Goal: Information Seeking & Learning: Learn about a topic

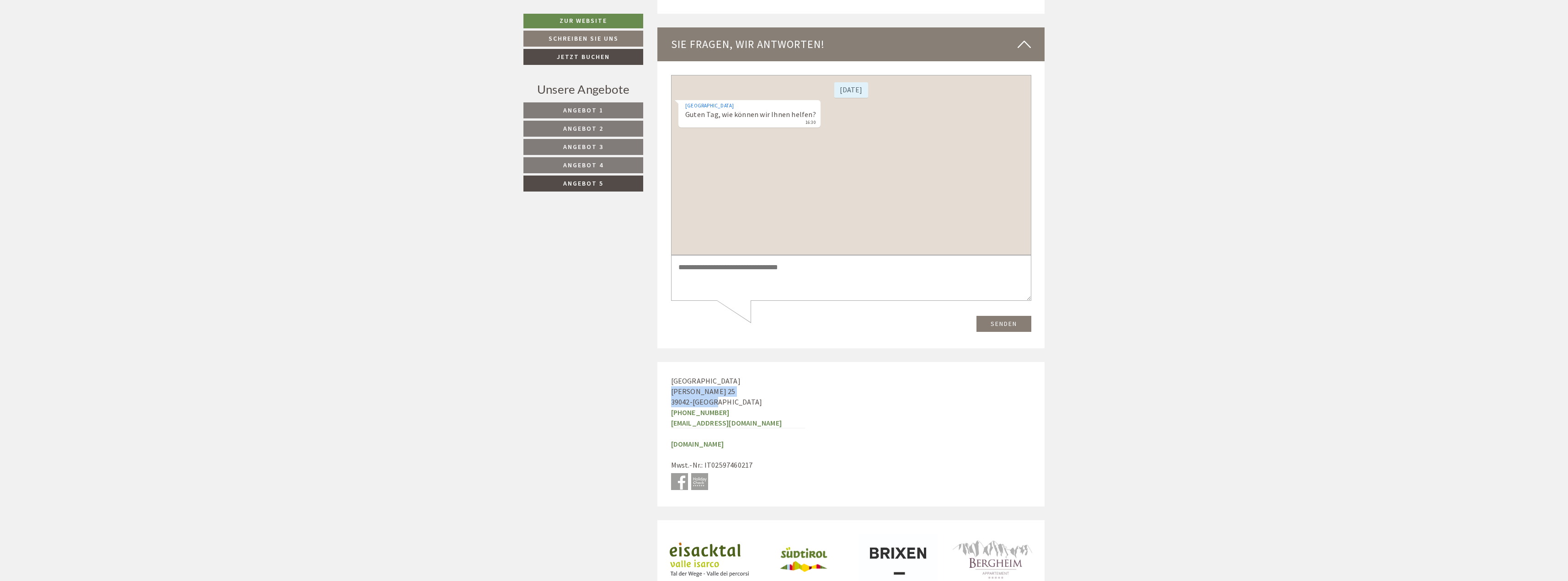
drag, startPoint x: 671, startPoint y: 383, endPoint x: 716, endPoint y: 392, distance: 45.9
click at [716, 392] on div "Hotel Torgglerhof Oberkarnol 25 39042 - Brixen +39 0472 835510 info@torgglerhof…" at bounding box center [738, 434] width 162 height 144
drag, startPoint x: 700, startPoint y: 392, endPoint x: 698, endPoint y: 381, distance: 11.2
click at [688, 386] on span "[PERSON_NAME] 25" at bounding box center [703, 391] width 65 height 9
click at [715, 386] on span "[PERSON_NAME] 25" at bounding box center [703, 391] width 65 height 9
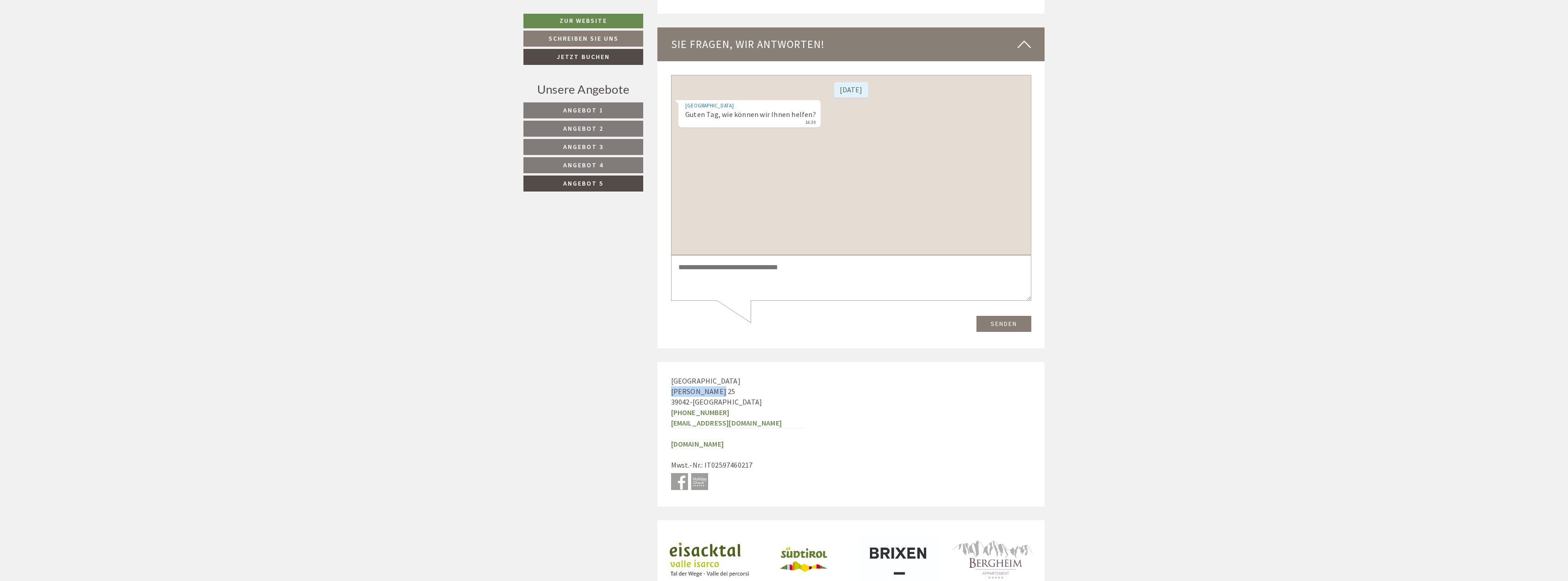
drag, startPoint x: 720, startPoint y: 381, endPoint x: 666, endPoint y: 384, distance: 54.1
click at [666, 384] on div "Hotel Torgglerhof Oberkarnol 25 39042 - Brixen +39 0472 835510 info@torgglerhof…" at bounding box center [738, 434] width 162 height 144
copy span "[PERSON_NAME] 25"
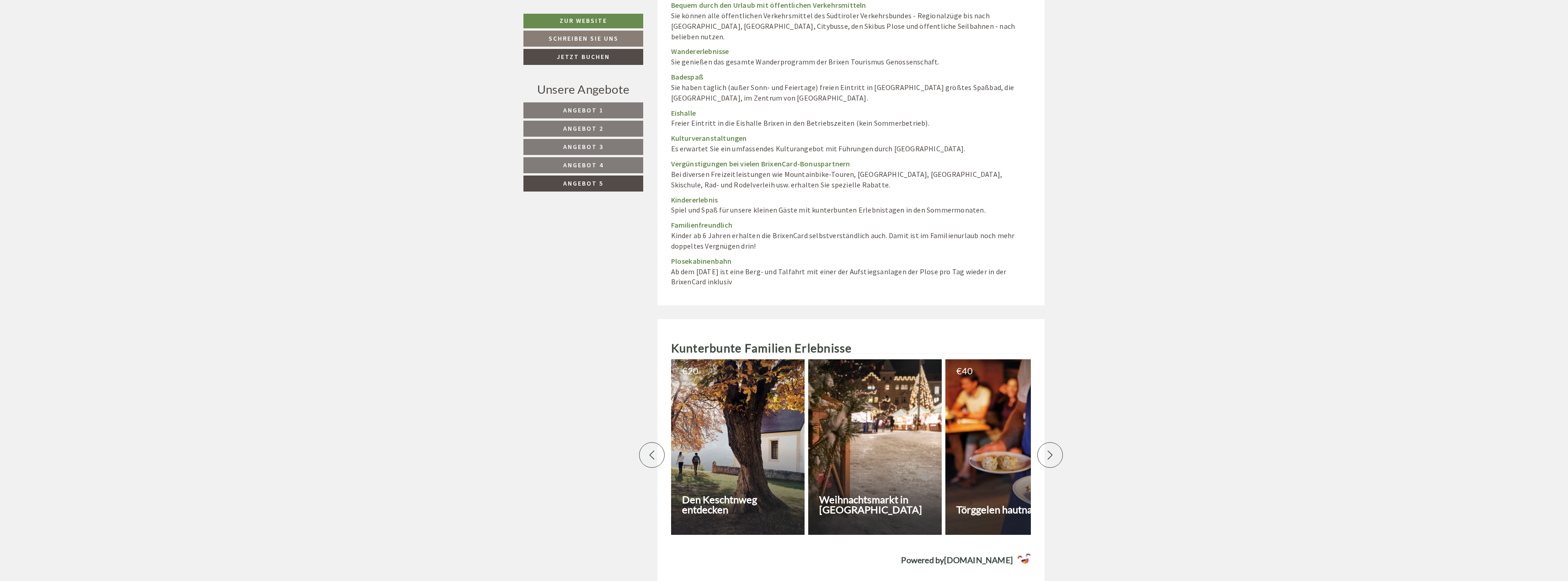
scroll to position [2677, 0]
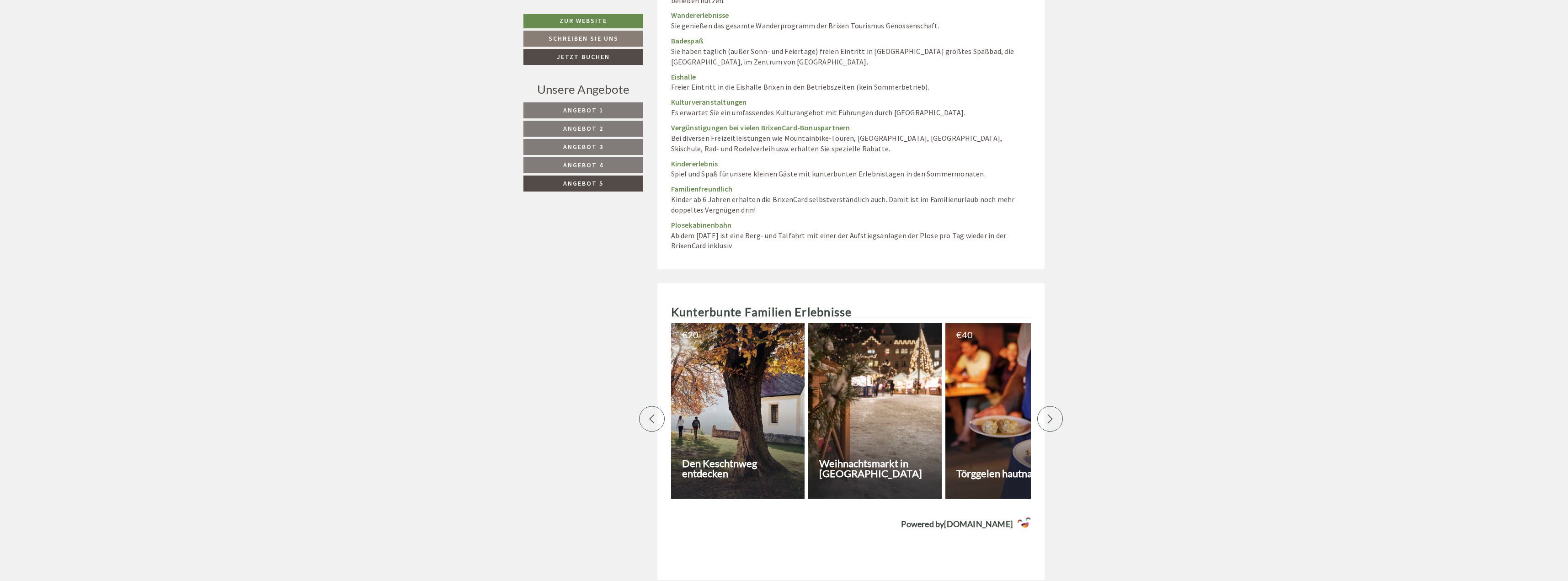
click at [1053, 414] on icon at bounding box center [1050, 419] width 9 height 9
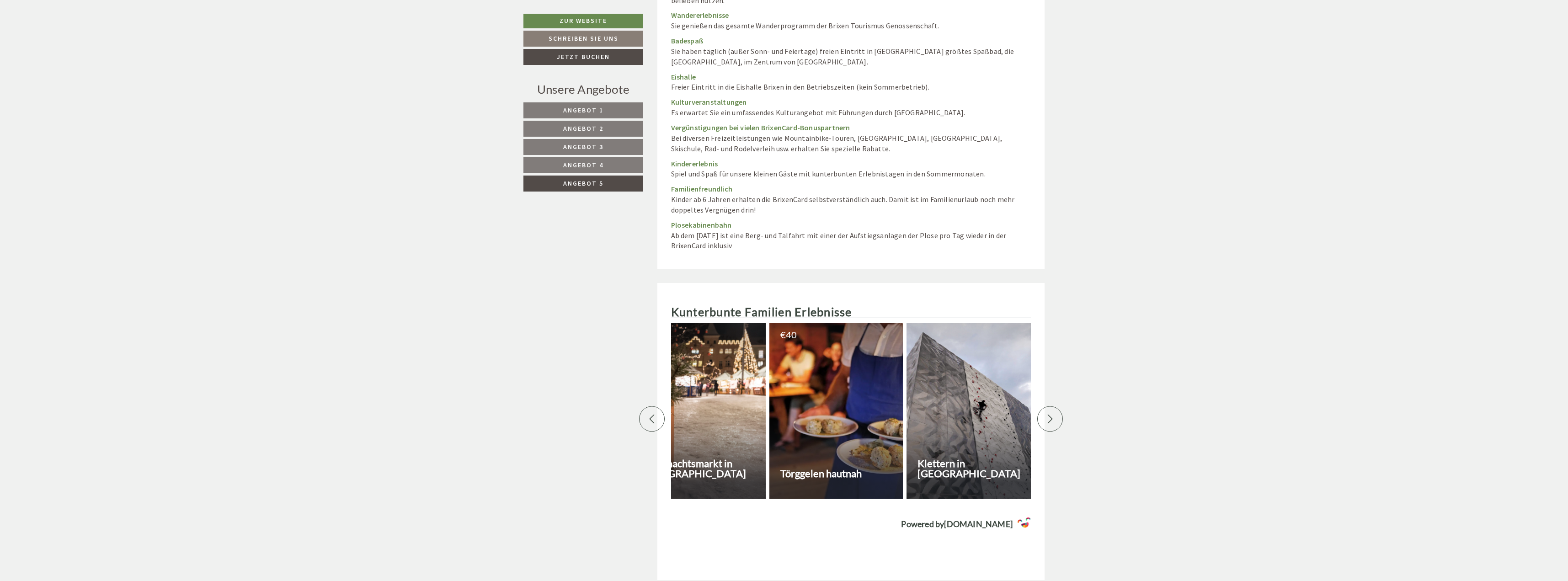
scroll to position [0, 320]
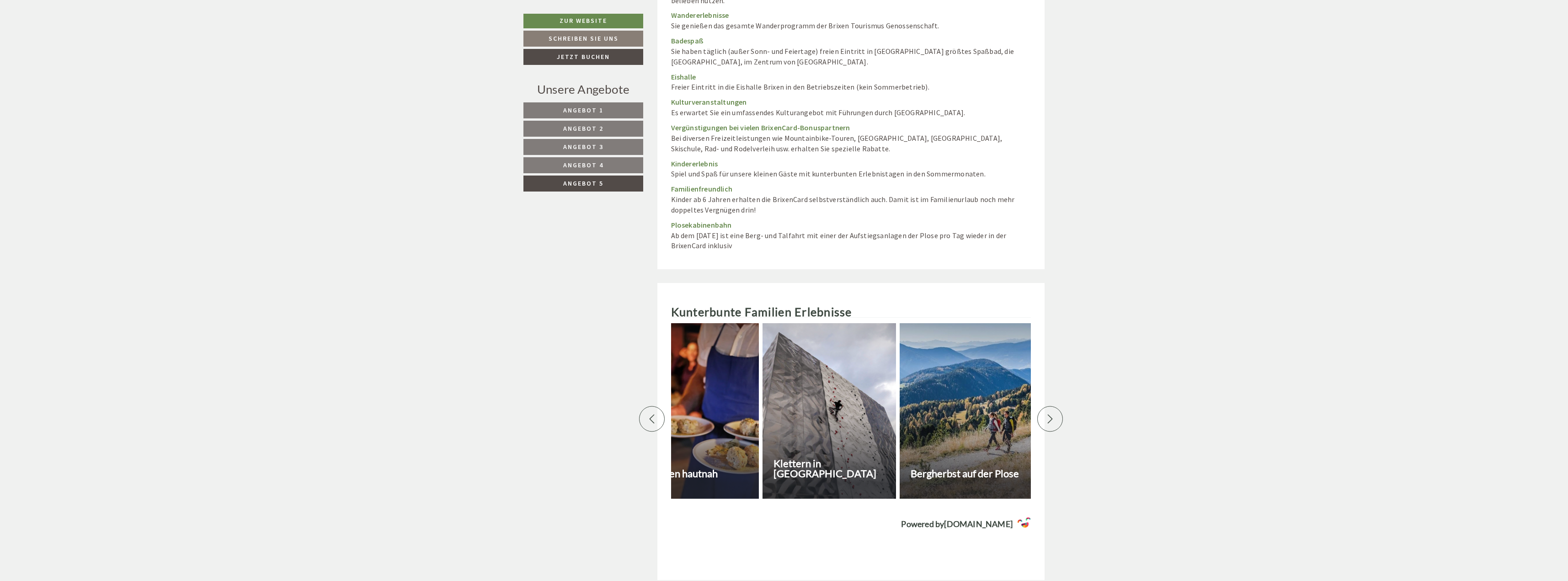
click at [655, 414] on icon at bounding box center [652, 419] width 9 height 9
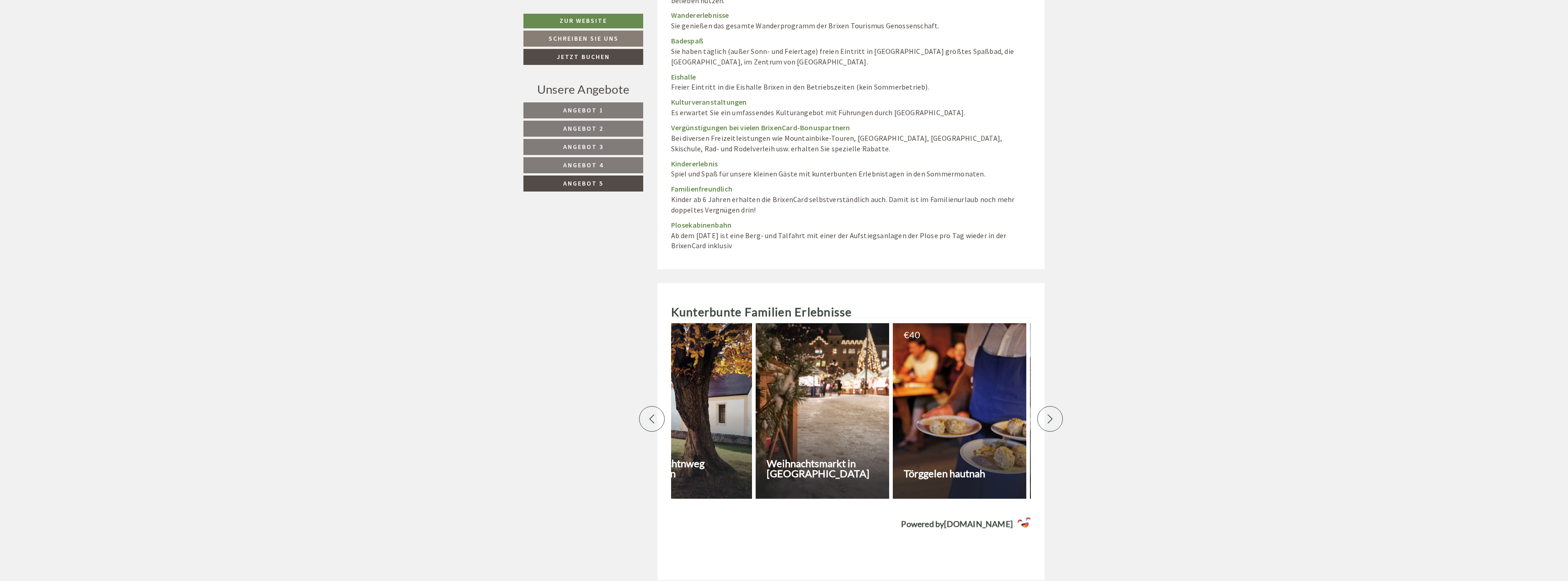
scroll to position [0, 0]
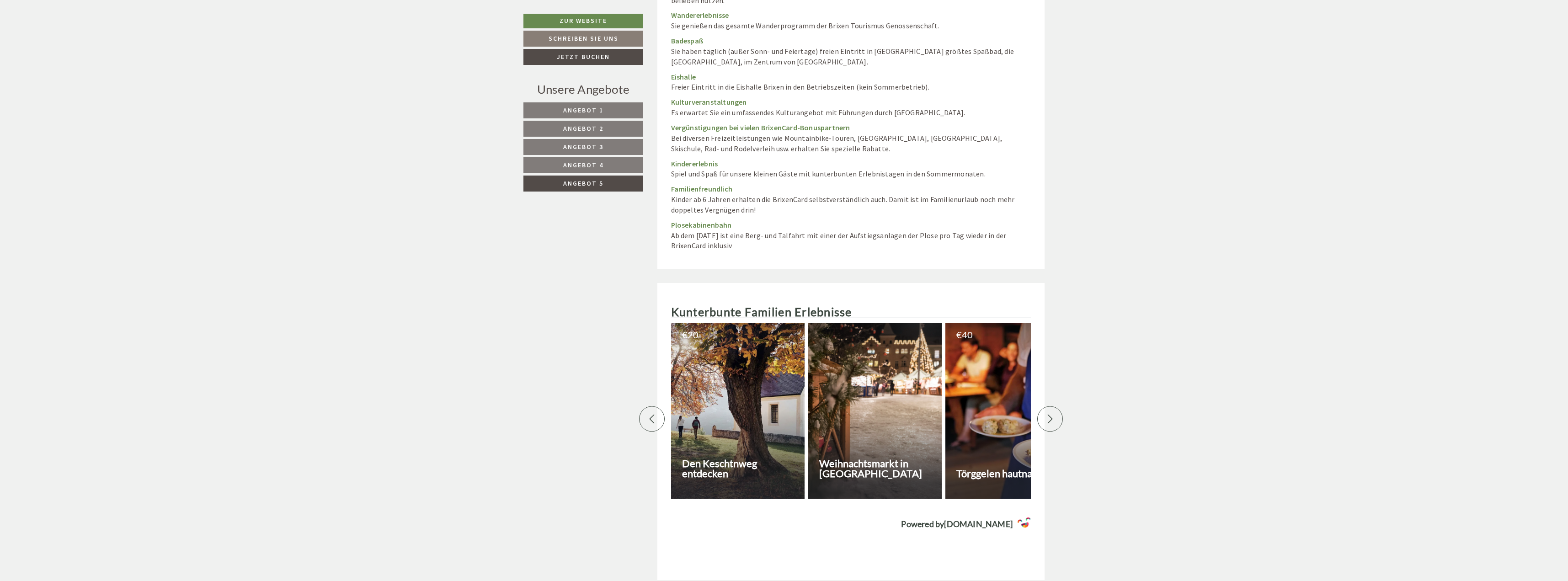
click at [967, 433] on div at bounding box center [1013, 411] width 134 height 176
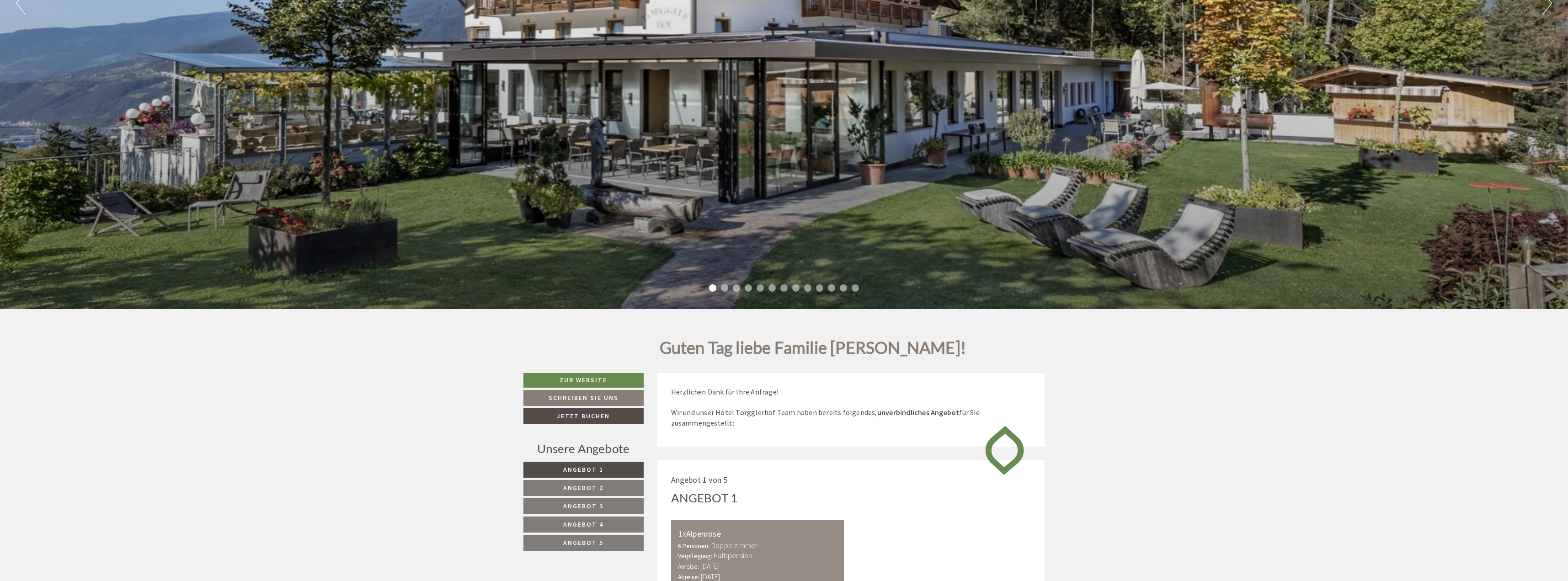
scroll to position [228, 0]
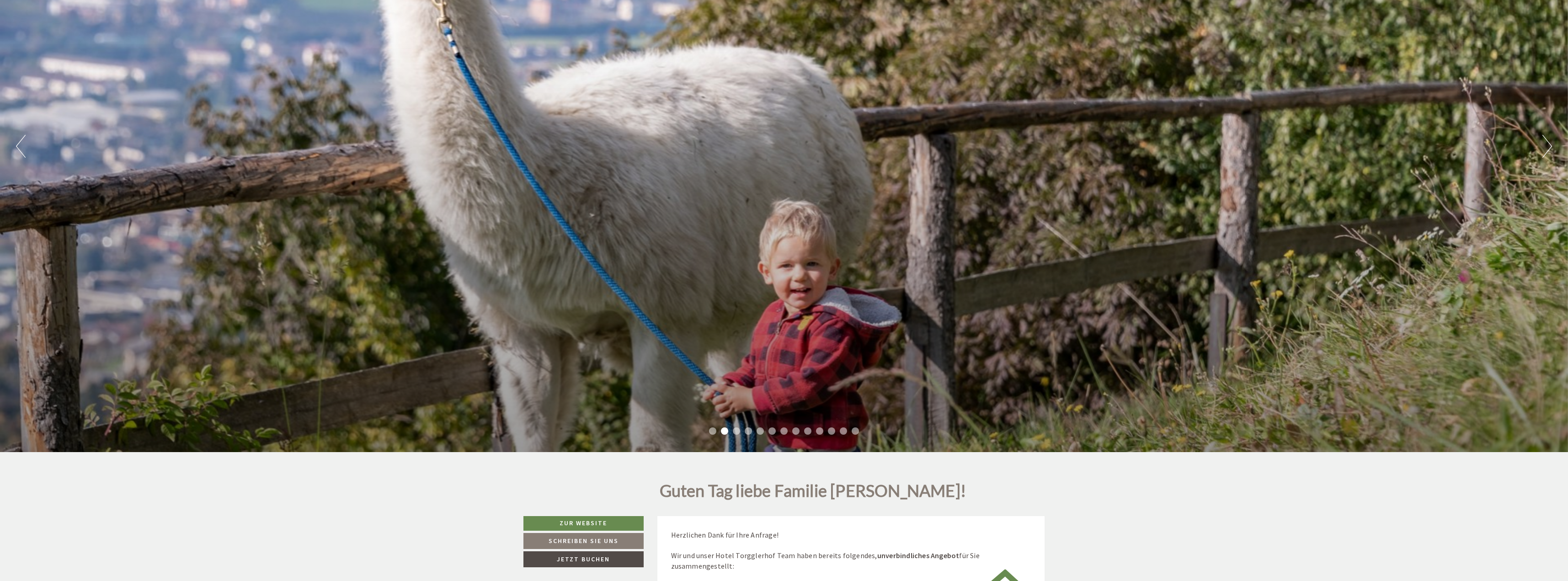
click at [725, 430] on li "2" at bounding box center [724, 431] width 7 height 7
click at [733, 430] on li "3" at bounding box center [736, 431] width 7 height 7
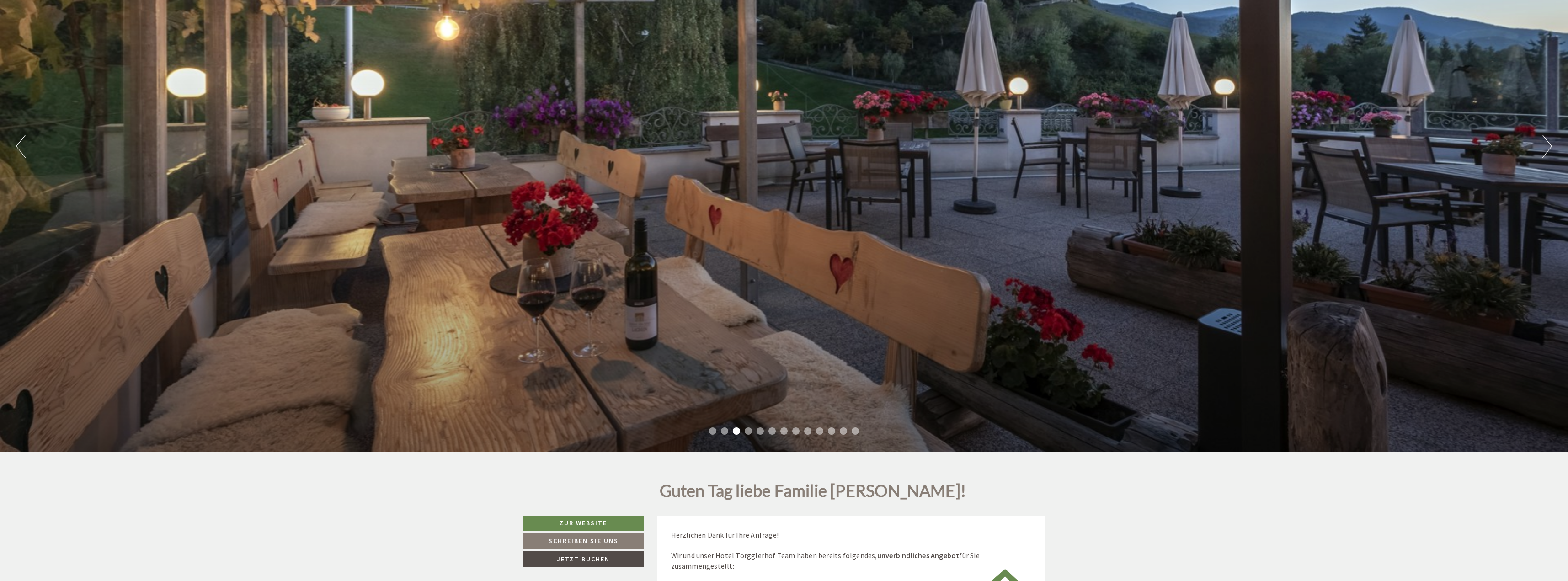
click at [747, 430] on li "4" at bounding box center [748, 431] width 7 height 7
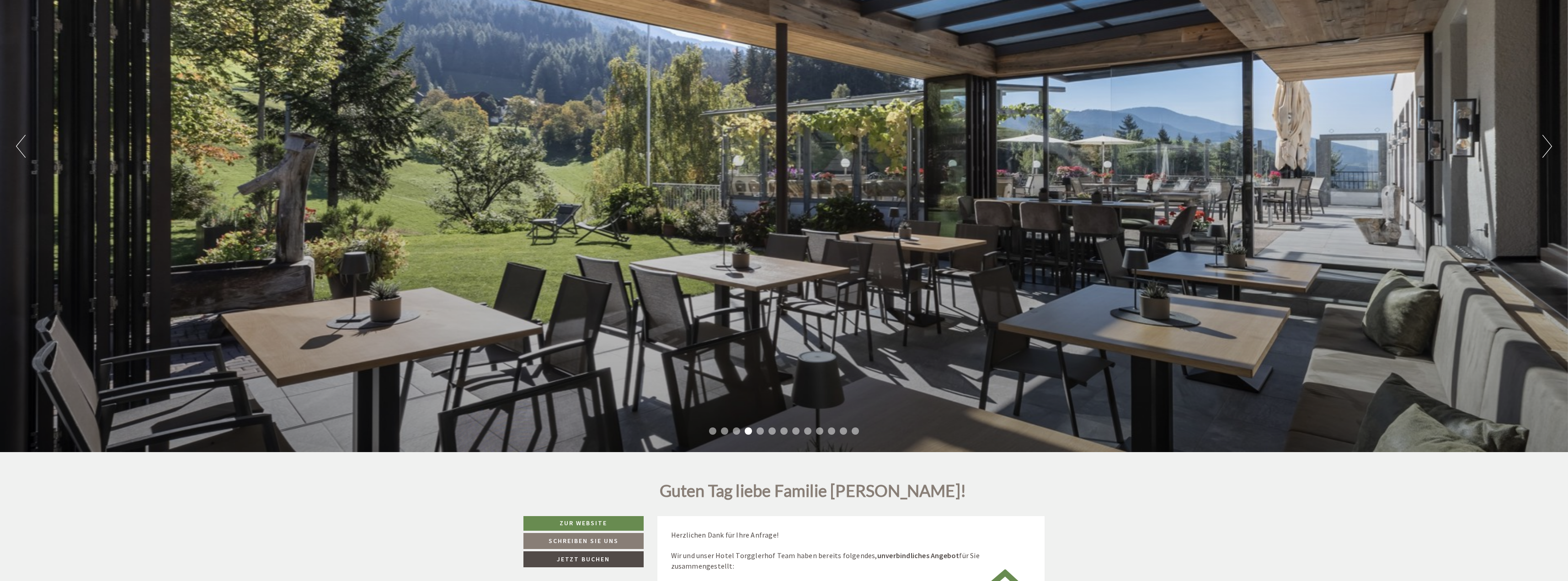
click at [759, 430] on li "5" at bounding box center [760, 431] width 7 height 7
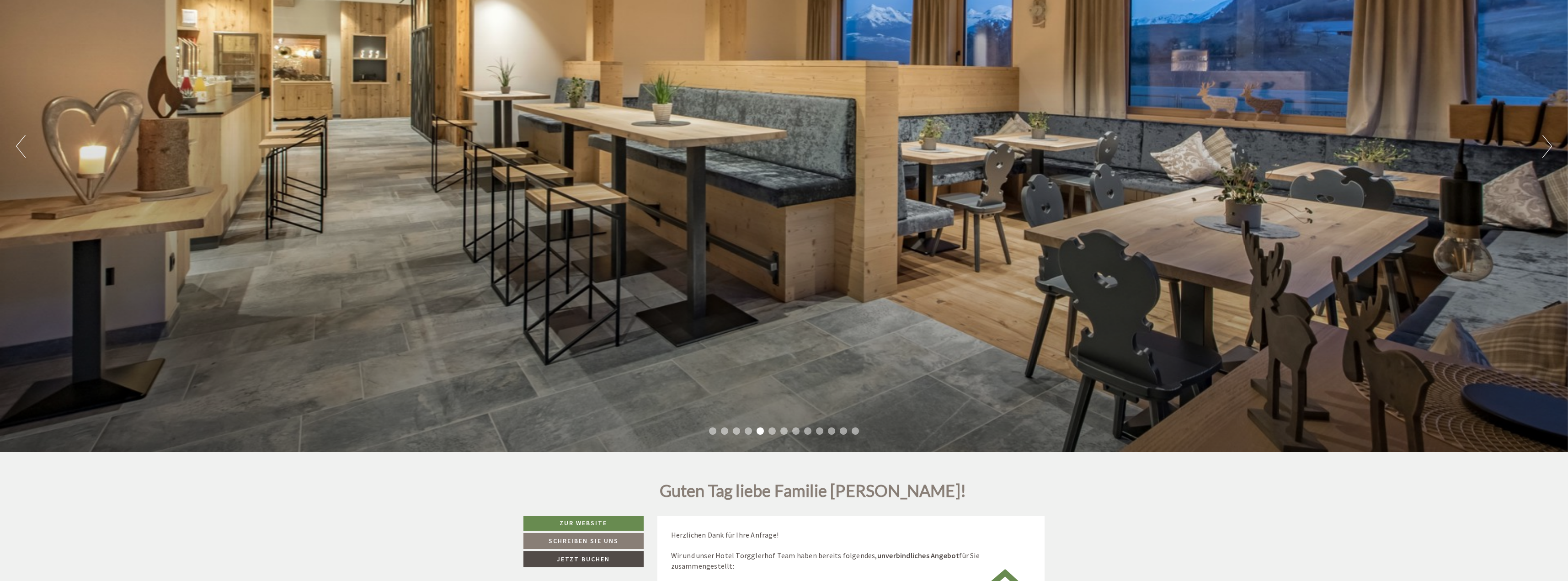
click at [772, 429] on li "6" at bounding box center [772, 431] width 7 height 7
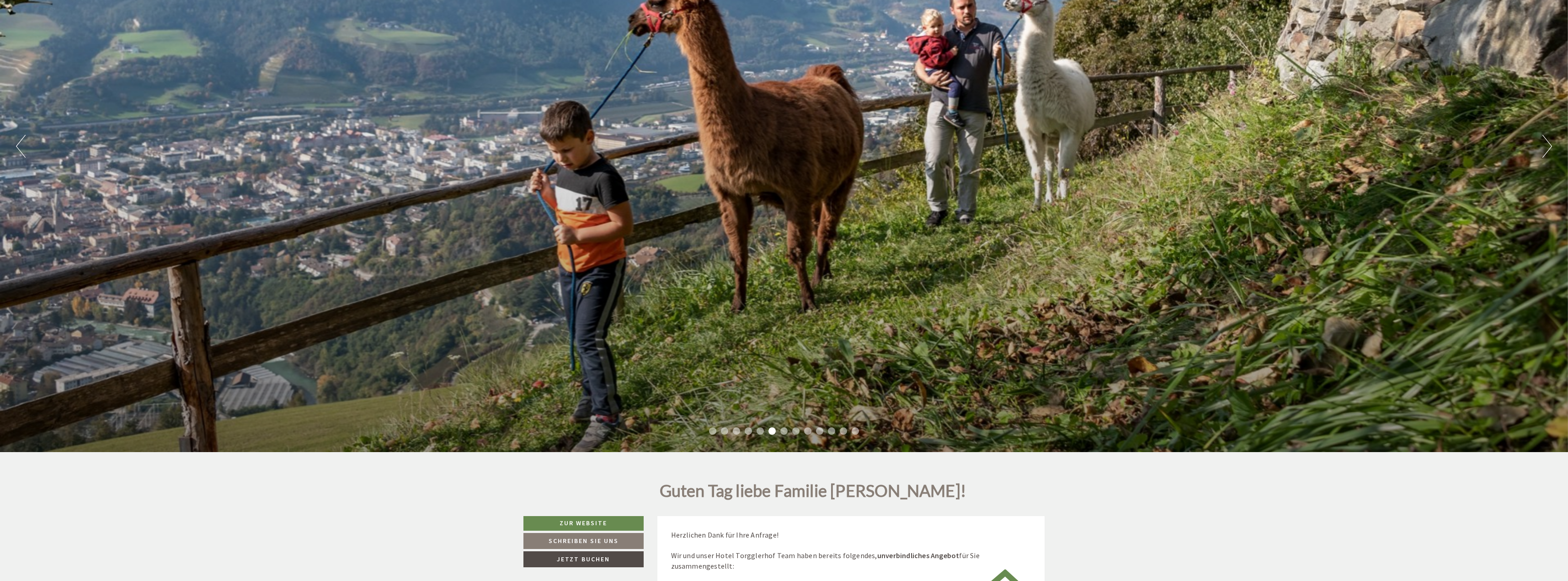
click at [779, 429] on ul "1 2 3 4 5 6 7 8 9 10 11 12 13" at bounding box center [784, 432] width 1568 height 10
click at [785, 429] on li "7" at bounding box center [784, 431] width 7 height 7
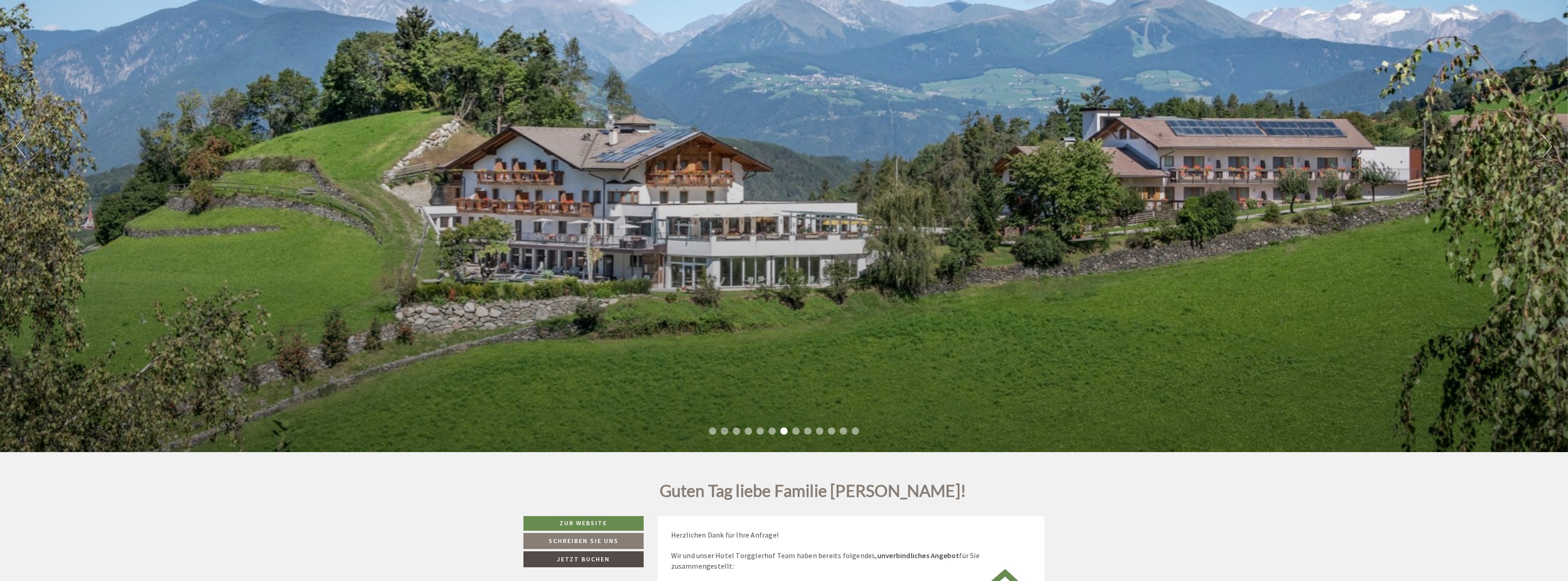
click at [801, 429] on ul "1 2 3 4 5 6 7 8 9 10 11 12 13" at bounding box center [784, 432] width 1568 height 10
click at [795, 430] on li "8" at bounding box center [796, 431] width 7 height 7
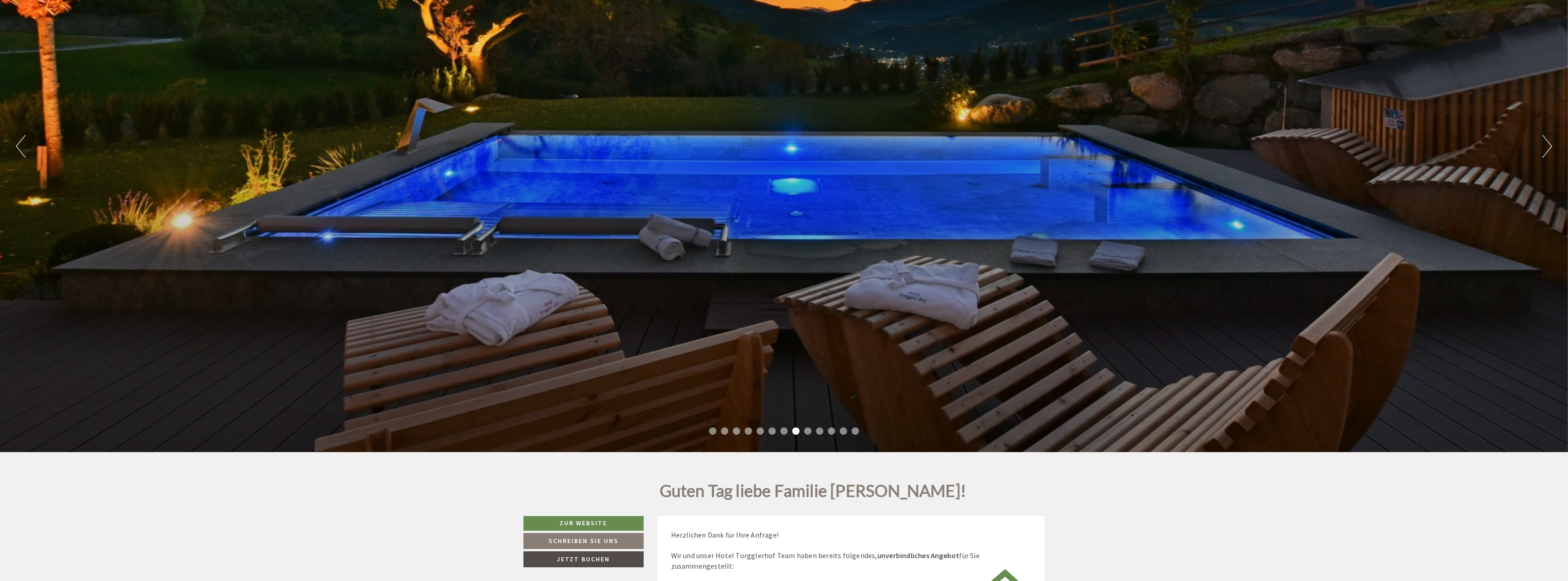
click at [810, 430] on li "9" at bounding box center [808, 431] width 7 height 7
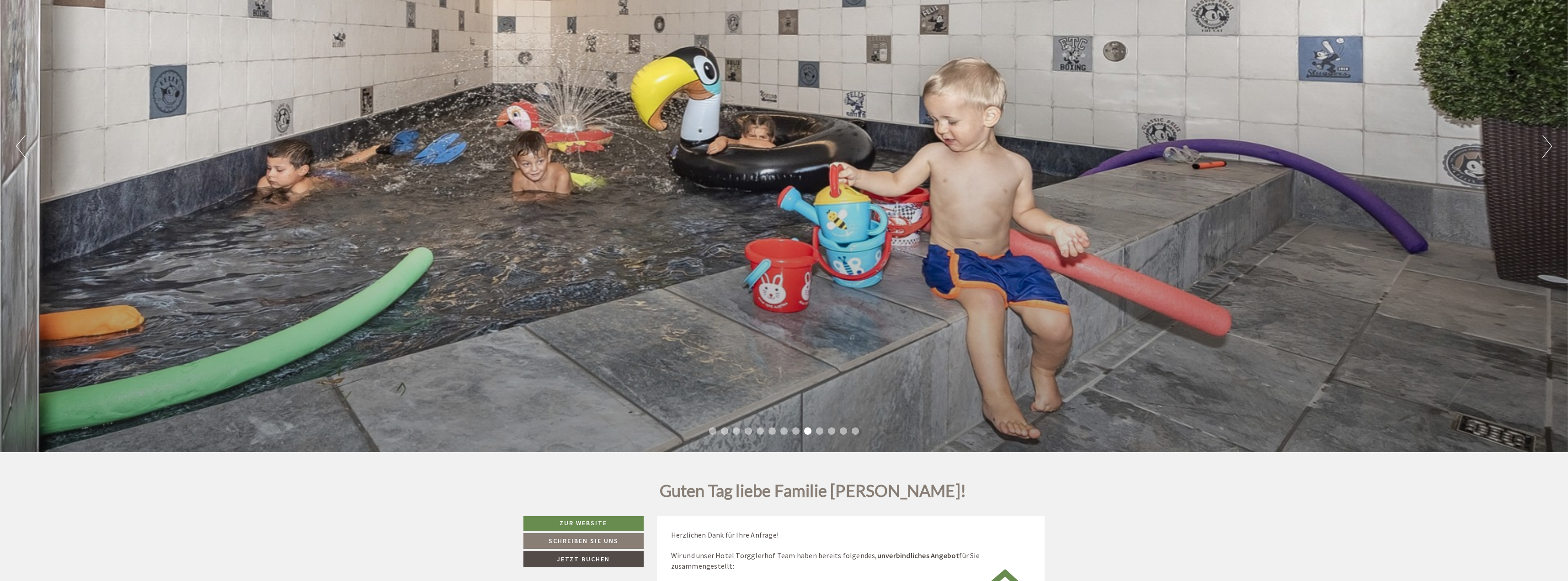
click at [819, 429] on li "10" at bounding box center [819, 431] width 7 height 7
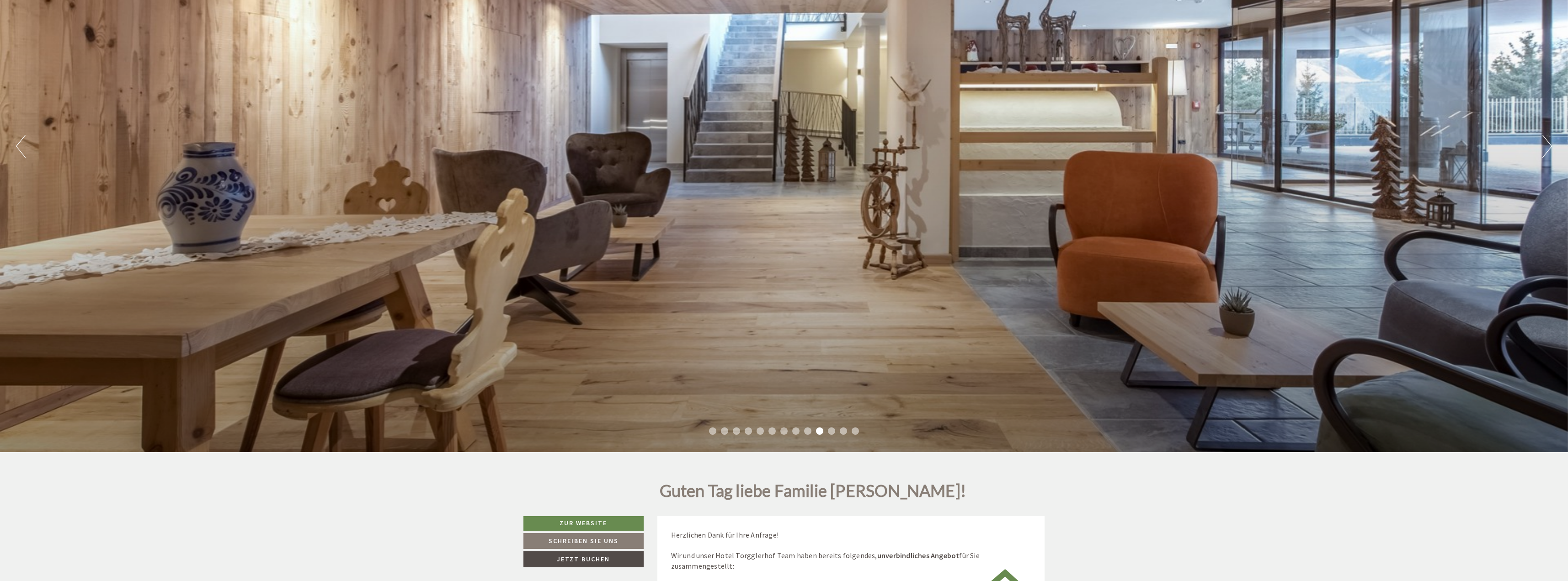
click at [835, 429] on li "11" at bounding box center [832, 431] width 7 height 7
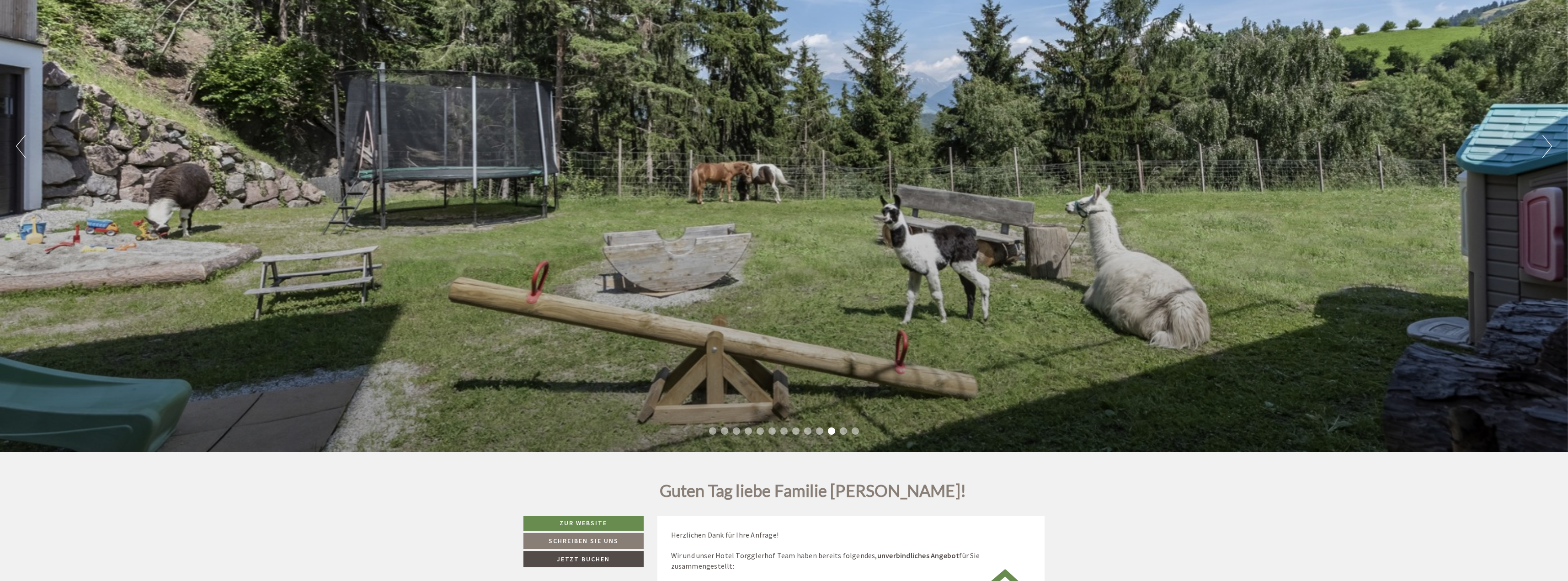
click at [845, 429] on li "12" at bounding box center [844, 431] width 7 height 7
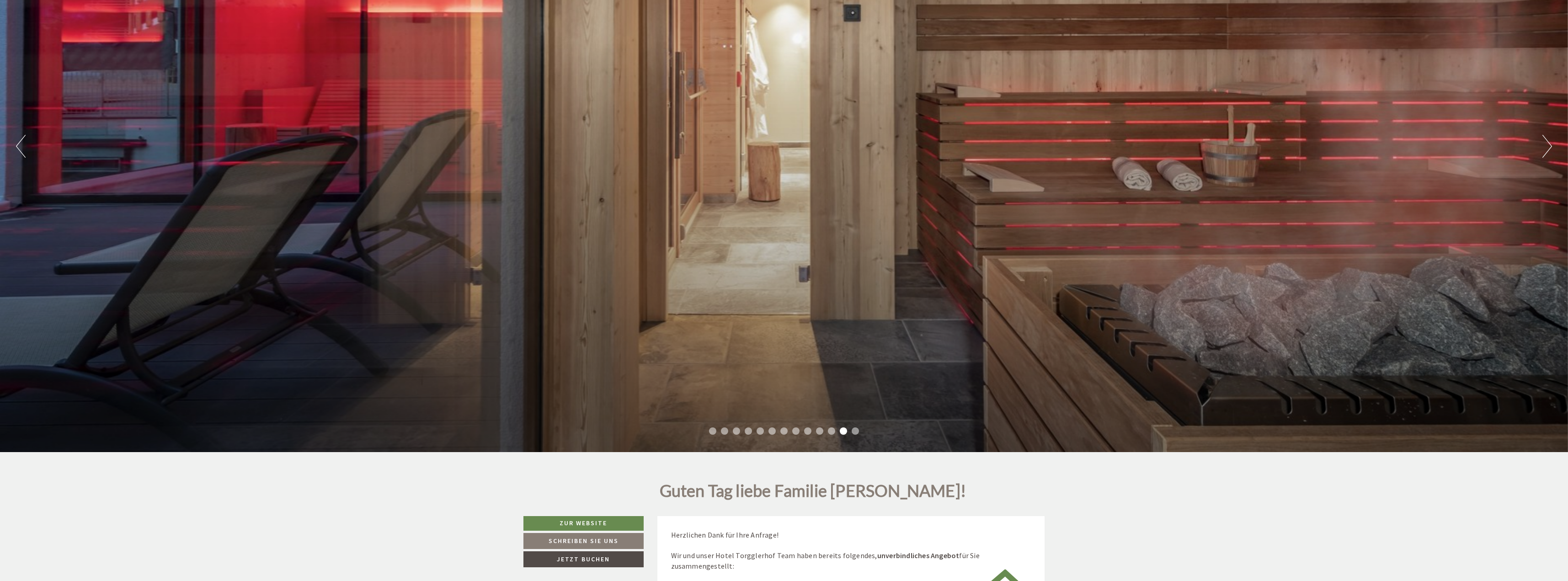
click at [860, 426] on div "Previous Next 1 2 3 4 5 6 7 8 9 10 11 12 13" at bounding box center [784, 145] width 1568 height 612
click at [854, 429] on li "13" at bounding box center [855, 431] width 7 height 7
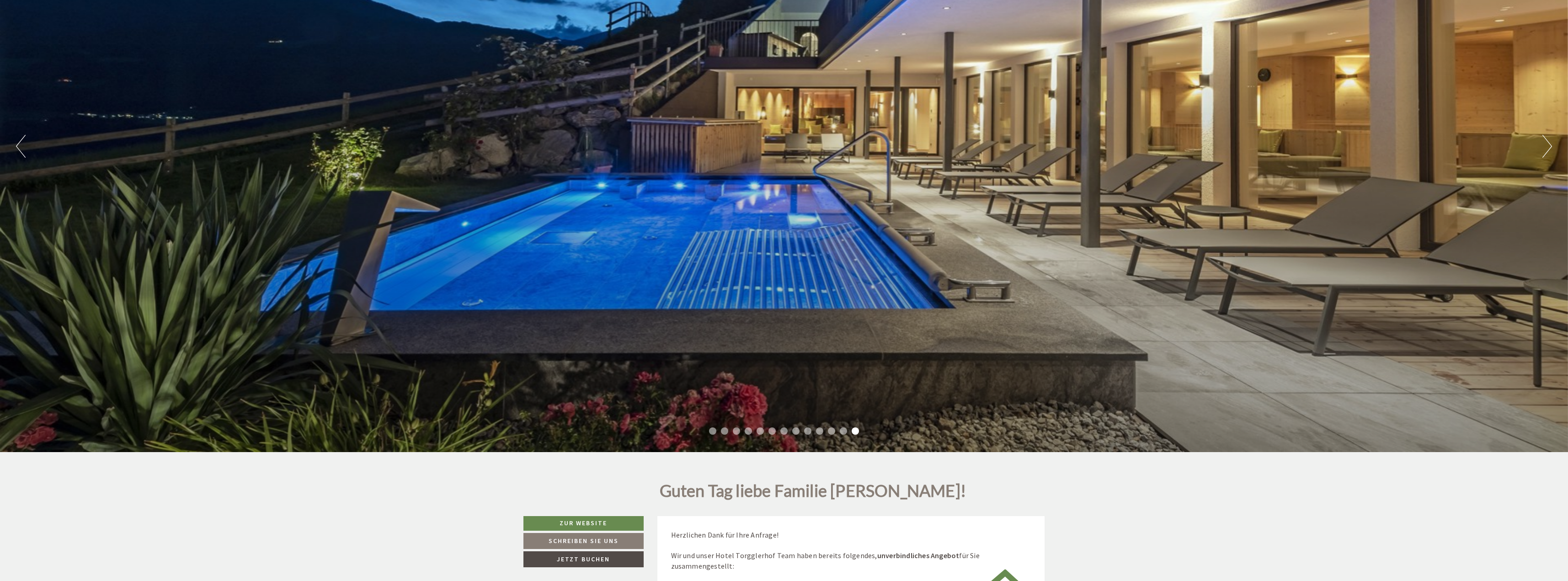
scroll to position [457, 0]
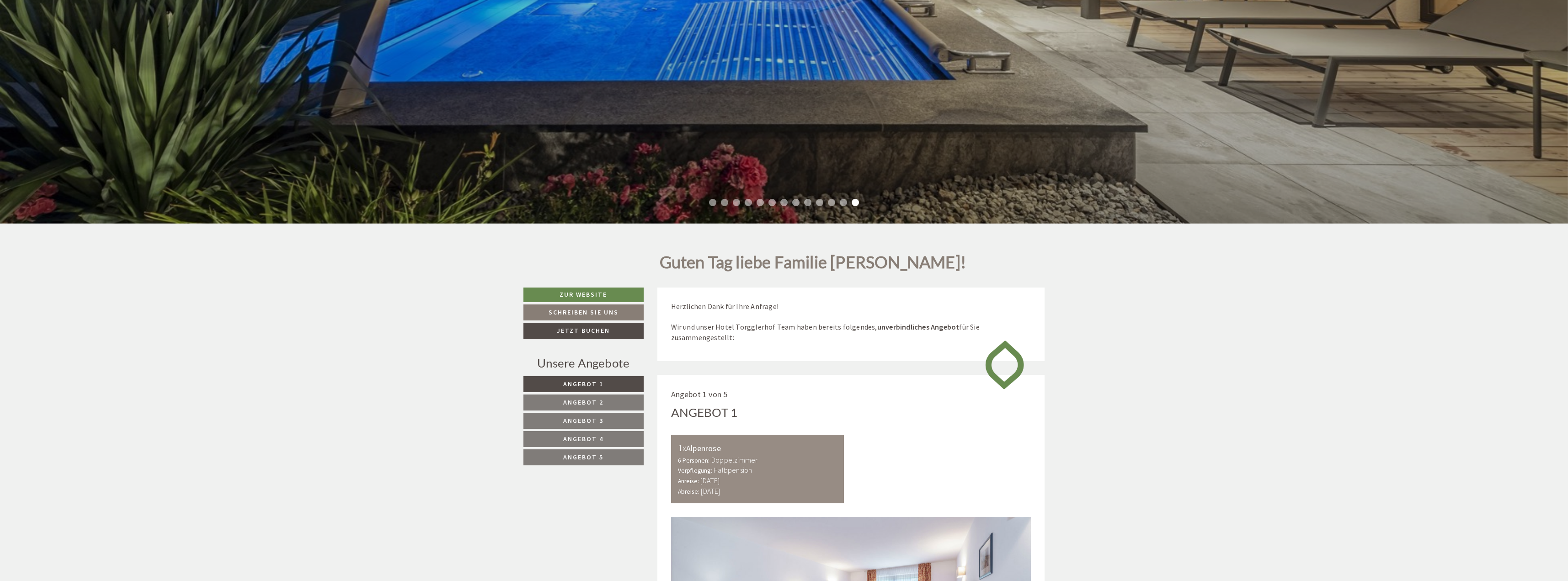
click at [590, 461] on span "Angebot 5" at bounding box center [583, 457] width 40 height 8
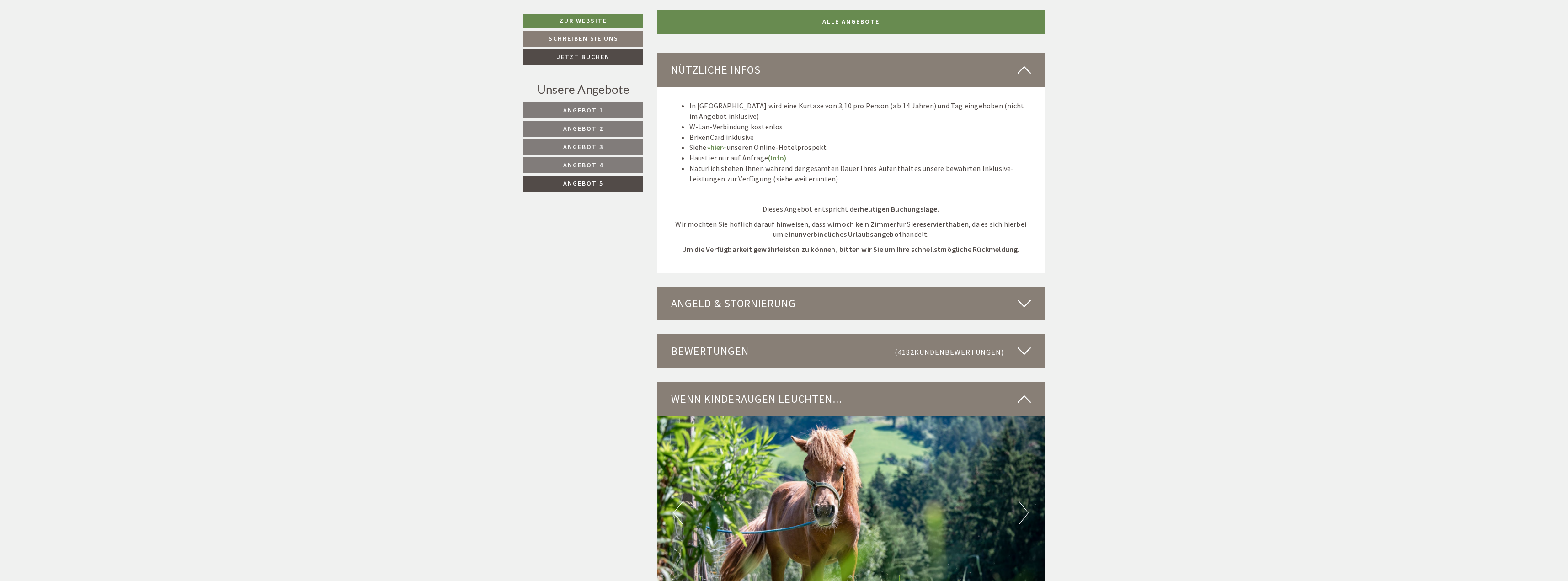
scroll to position [1426, 0]
click at [1026, 350] on icon at bounding box center [1024, 350] width 13 height 15
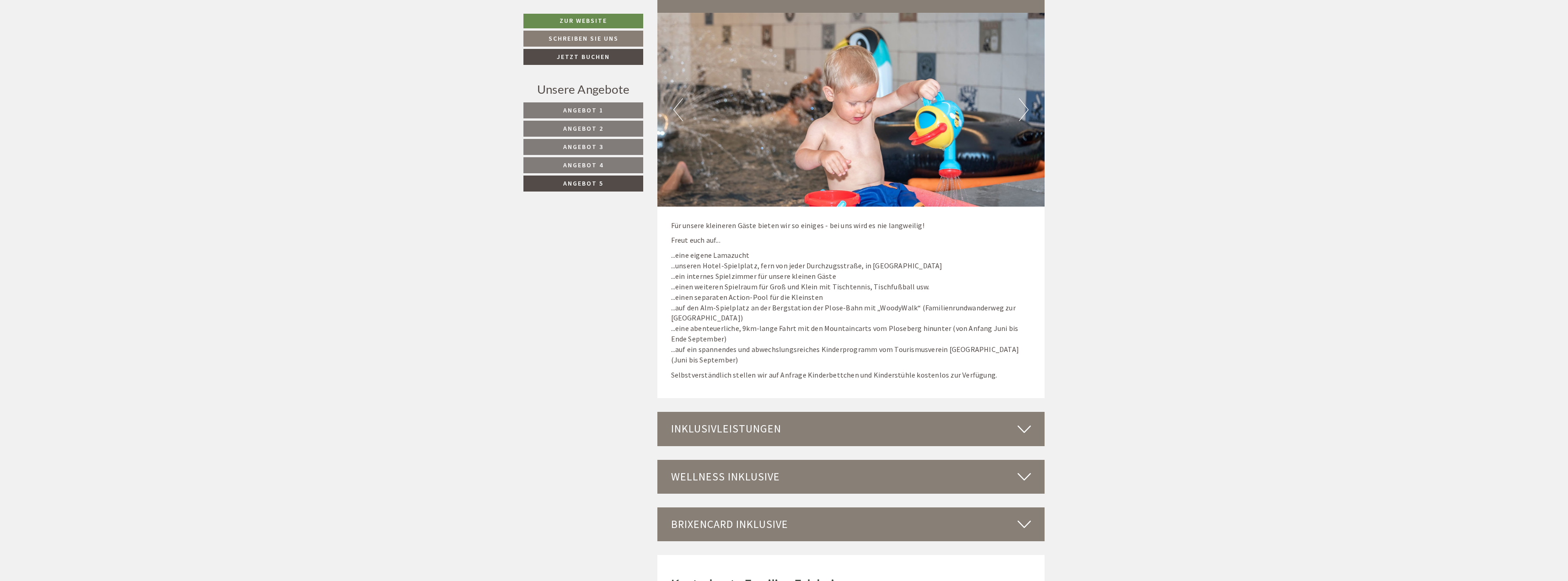
scroll to position [2203, 0]
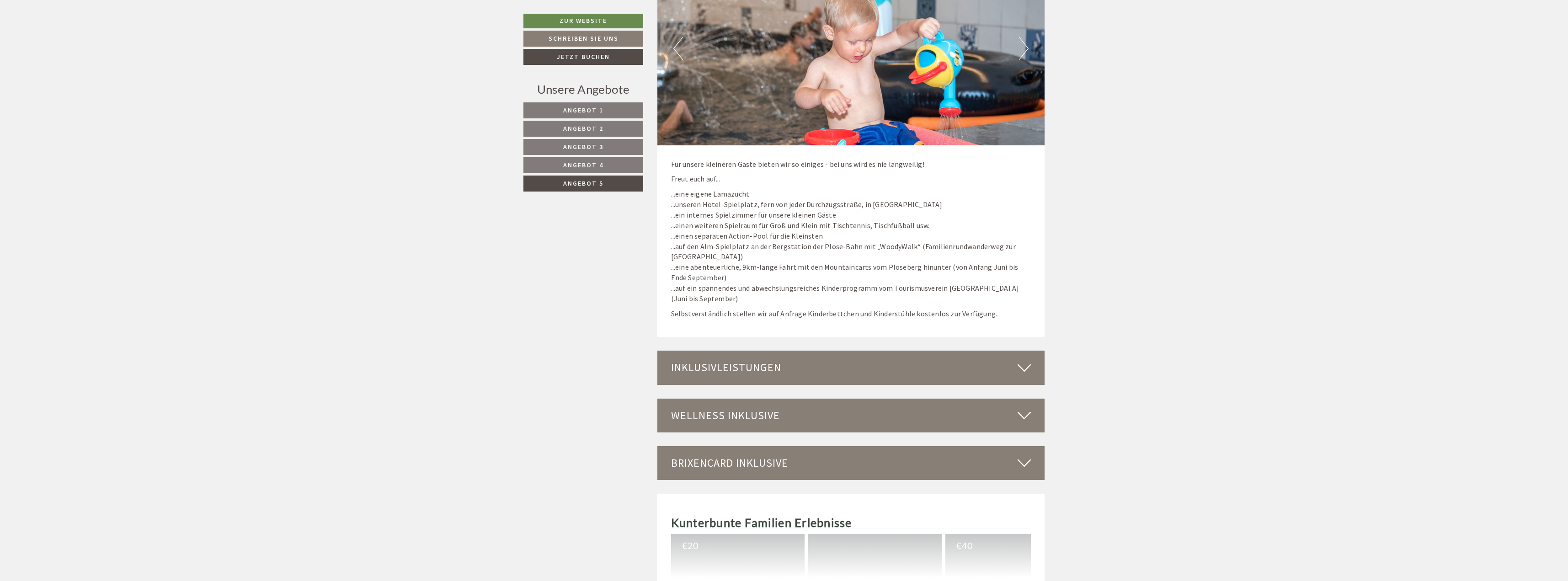
click at [1029, 372] on icon at bounding box center [1024, 367] width 13 height 15
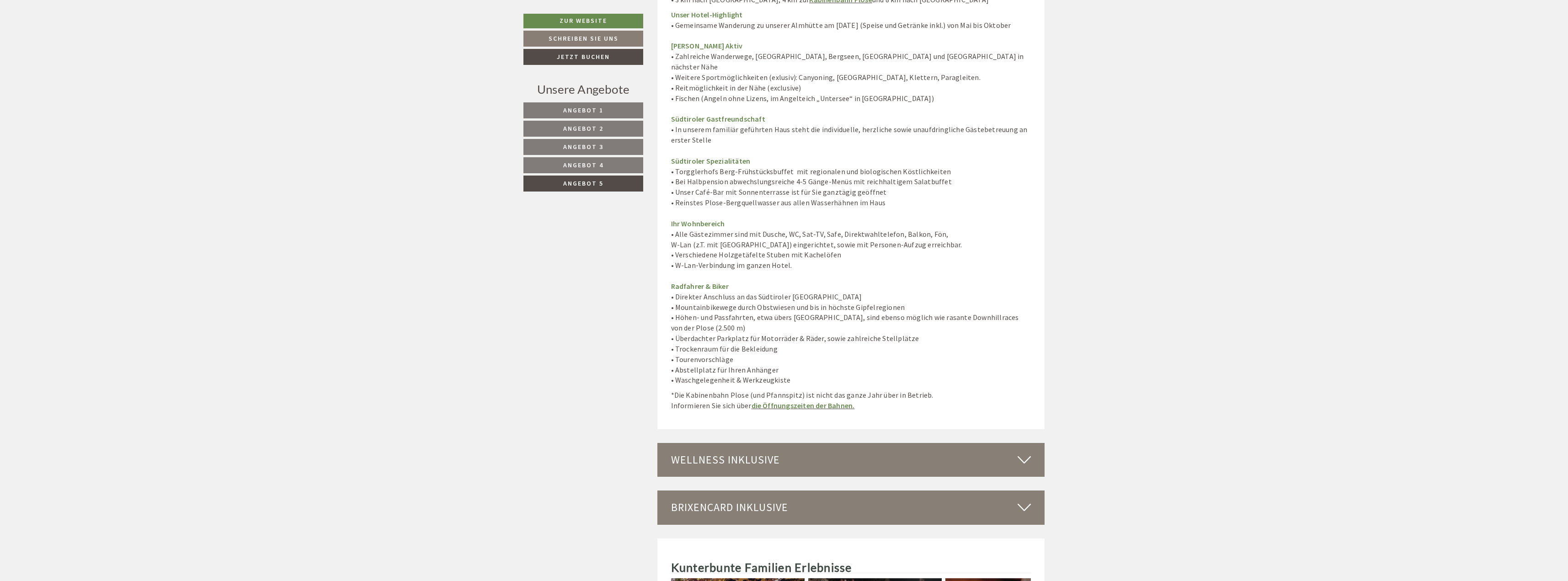
scroll to position [2843, 0]
click at [829, 400] on link "die Öffnungszeiten der Bahnen." at bounding box center [803, 405] width 104 height 9
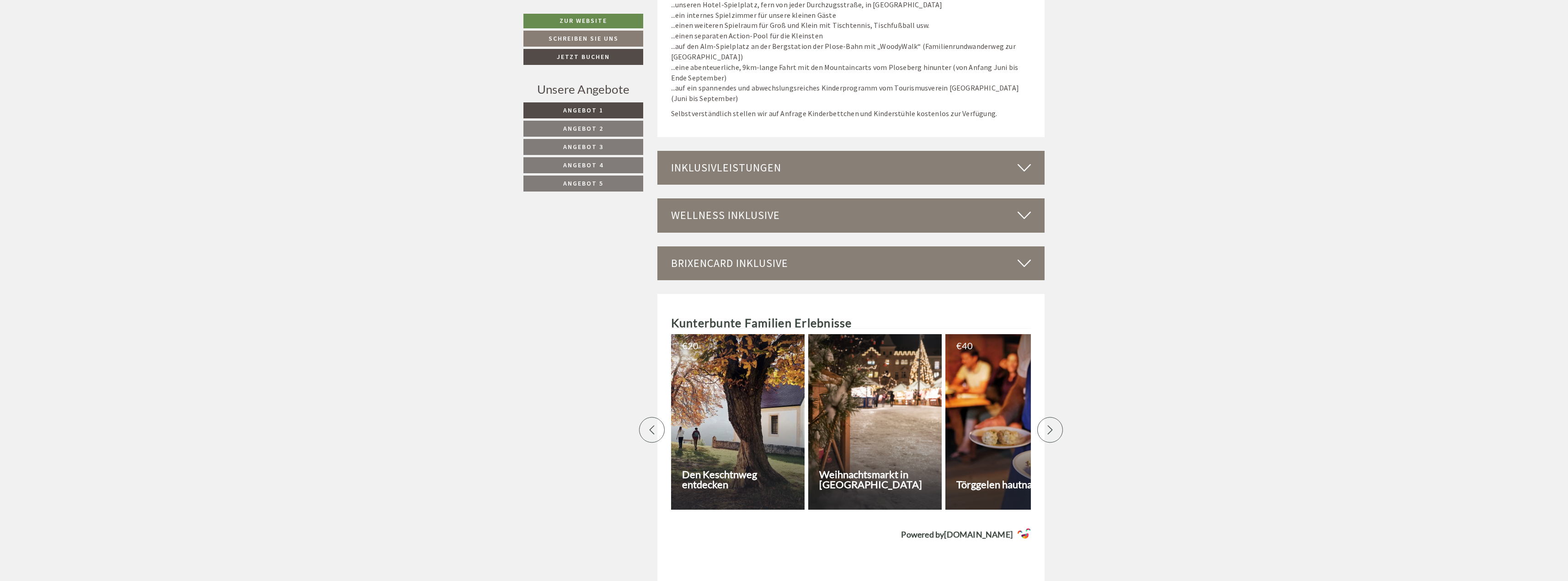
scroll to position [3382, 0]
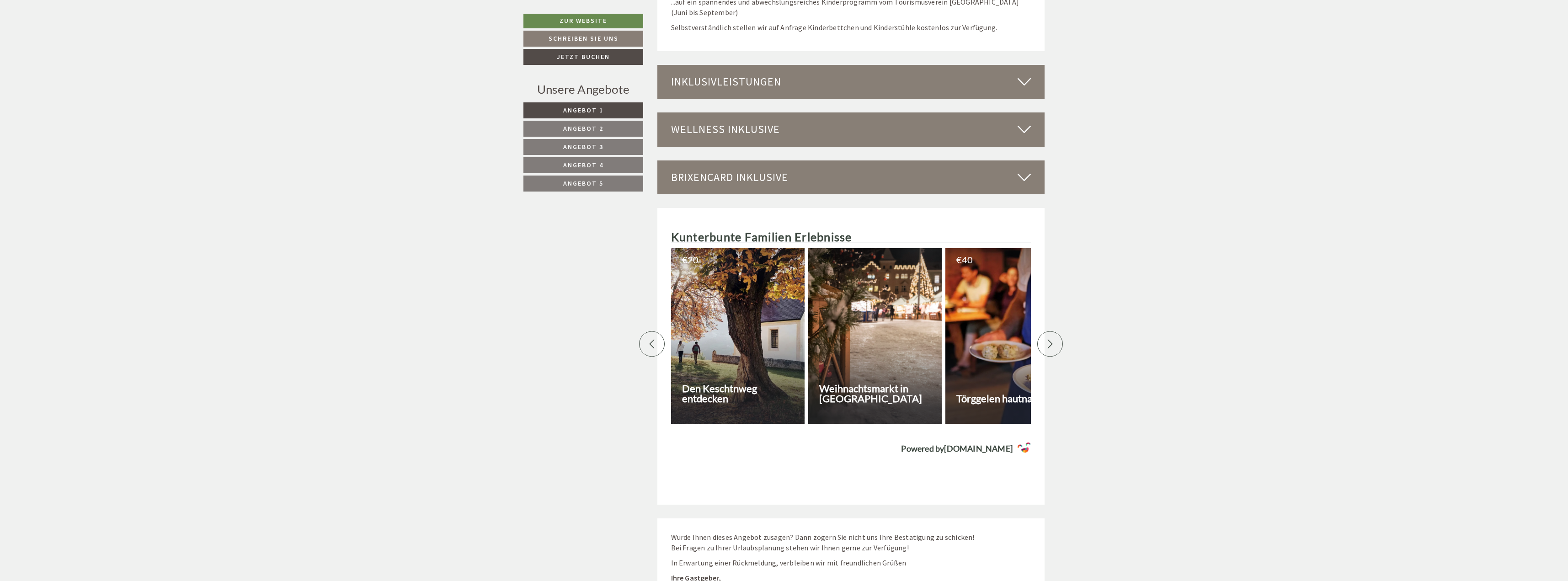
click at [1024, 170] on icon at bounding box center [1024, 177] width 13 height 15
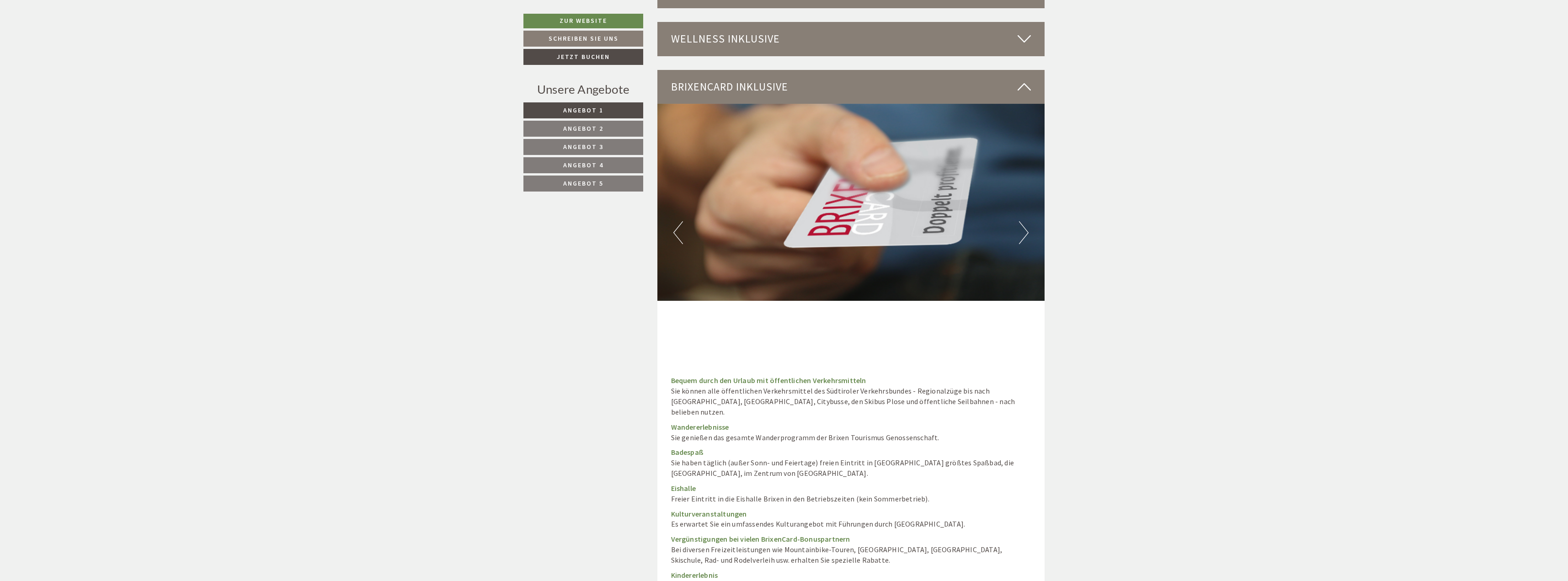
scroll to position [3290, 0]
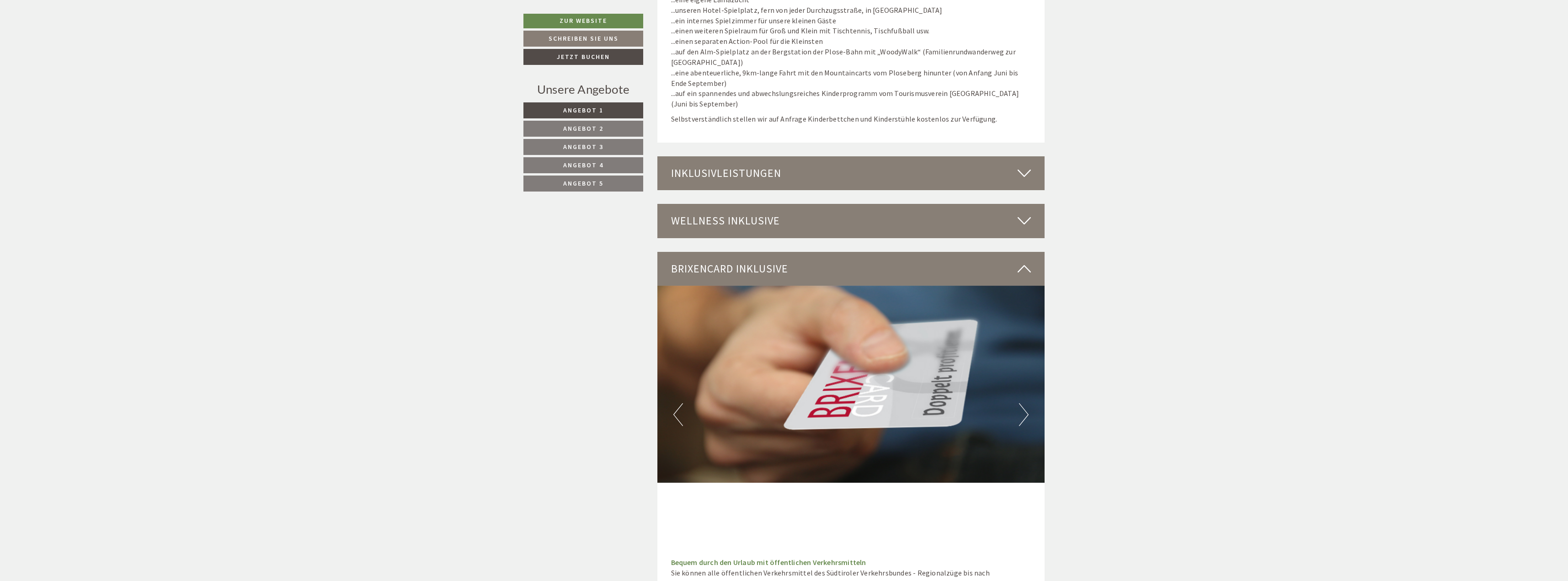
click at [1020, 214] on icon at bounding box center [1024, 220] width 13 height 15
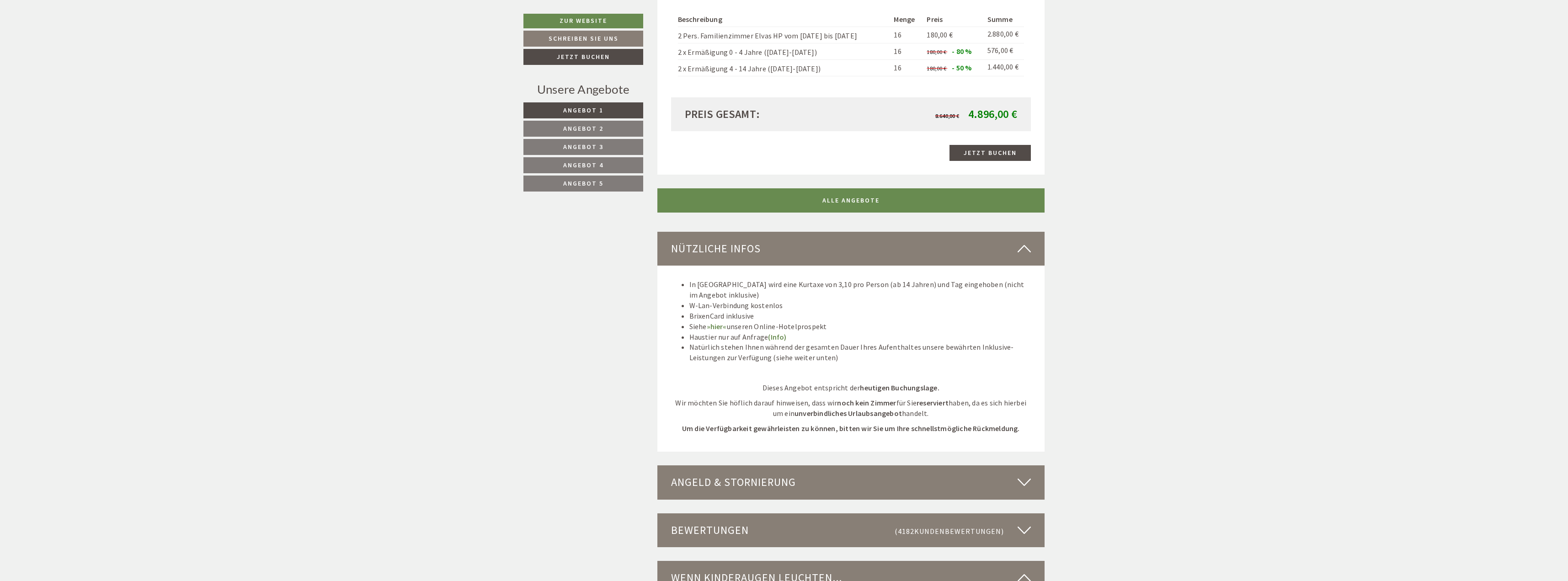
scroll to position [2514, 0]
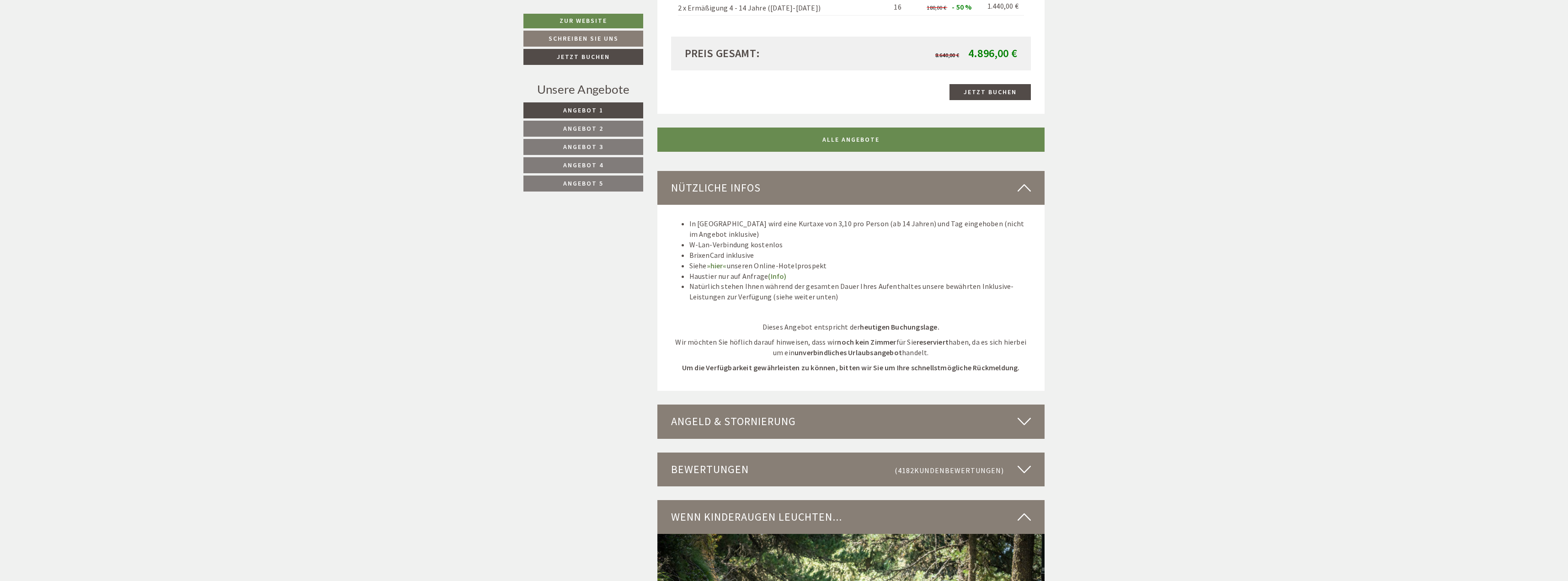
click at [583, 184] on span "Angebot 5" at bounding box center [583, 183] width 40 height 8
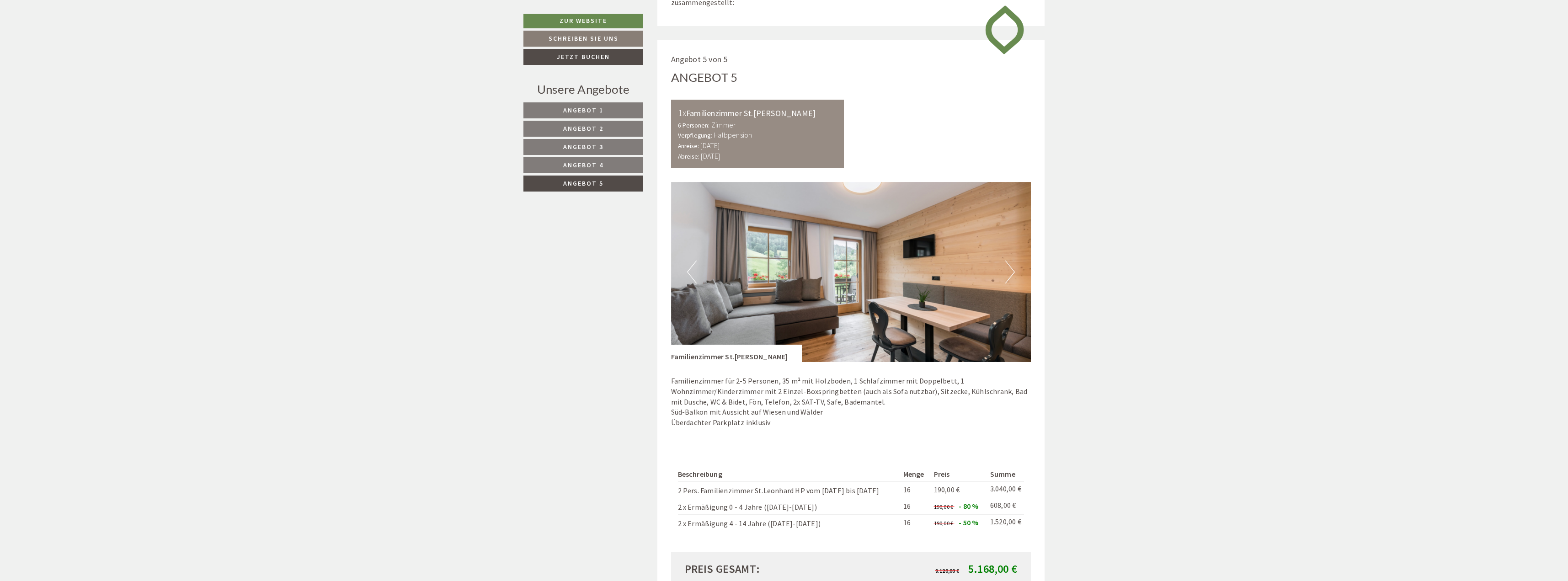
scroll to position [740, 0]
